Goal: Find specific page/section

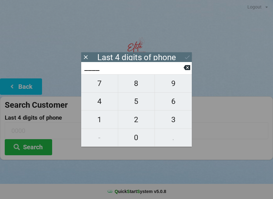
click at [136, 88] on span "8" at bounding box center [136, 83] width 37 height 13
type input "8___"
click at [104, 106] on span "4" at bounding box center [99, 101] width 37 height 13
type input "84__"
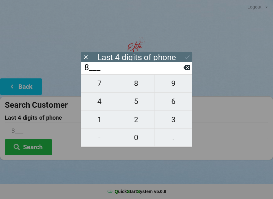
type input "84__"
click at [172, 124] on span "3" at bounding box center [173, 119] width 37 height 13
type input "843_"
click at [137, 139] on span "0" at bounding box center [136, 137] width 37 height 13
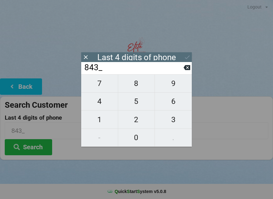
type input "8430"
click at [187, 55] on icon at bounding box center [187, 57] width 7 height 7
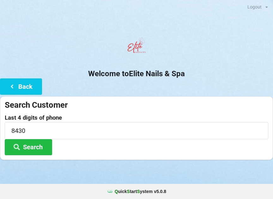
click at [32, 153] on button "Search" at bounding box center [28, 147] width 47 height 16
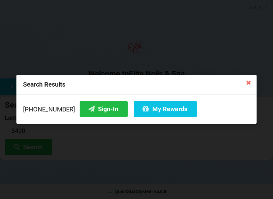
click at [93, 109] on button "Sign-In" at bounding box center [103, 109] width 48 height 16
